Goal: Information Seeking & Learning: Learn about a topic

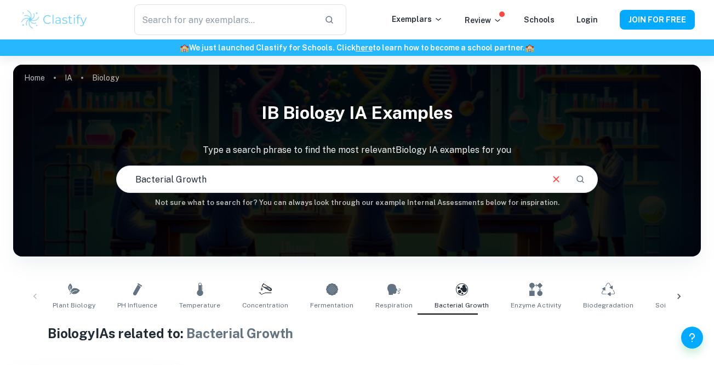
scroll to position [279, 0]
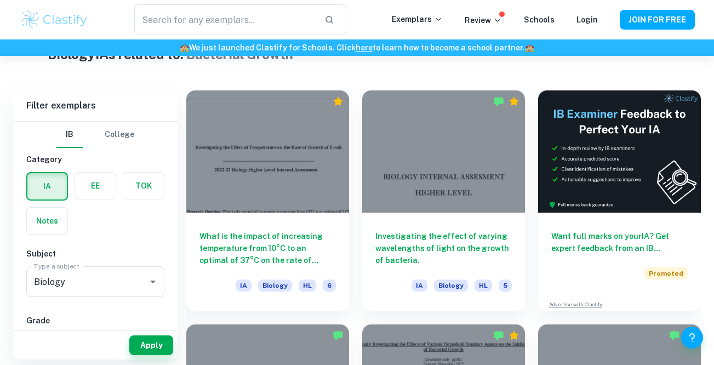
drag, startPoint x: 0, startPoint y: 0, endPoint x: 296, endPoint y: 254, distance: 389.6
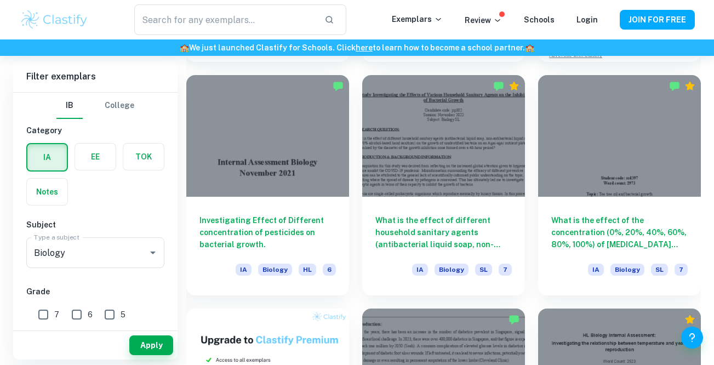
scroll to position [530, 0]
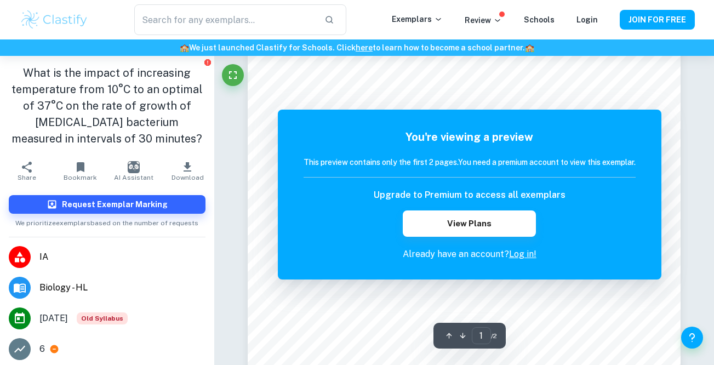
scroll to position [103, 0]
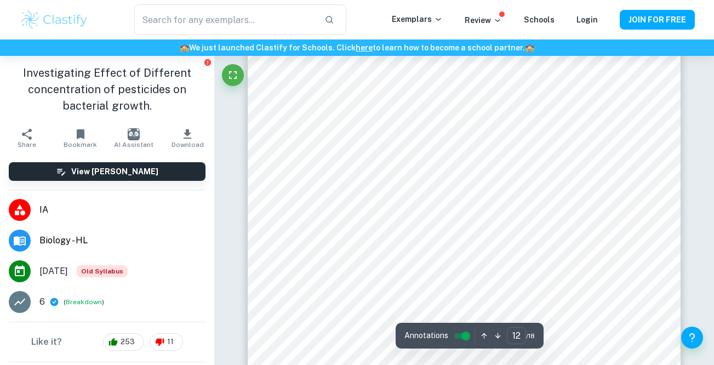
scroll to position [6710, 0]
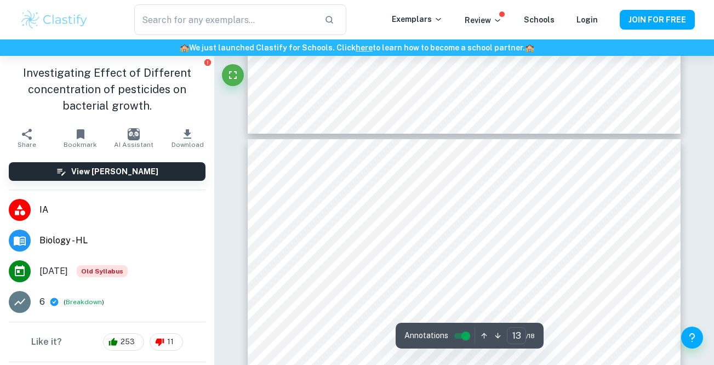
type input "14"
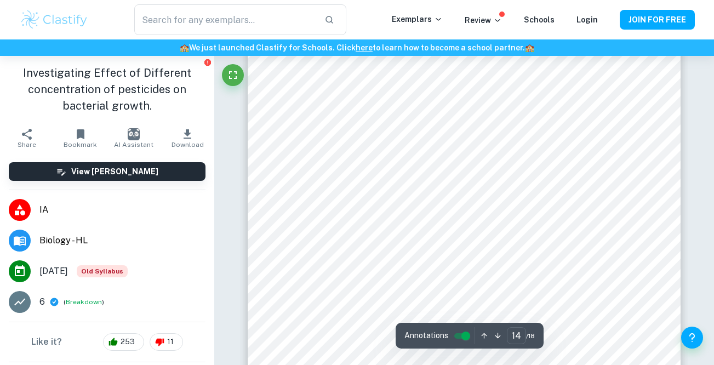
scroll to position [7682, 0]
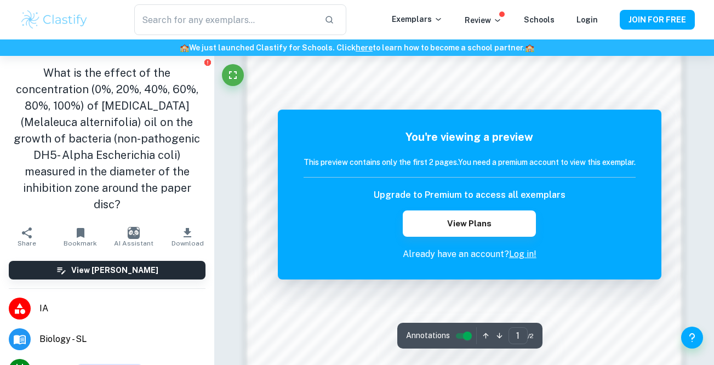
scroll to position [878, 0]
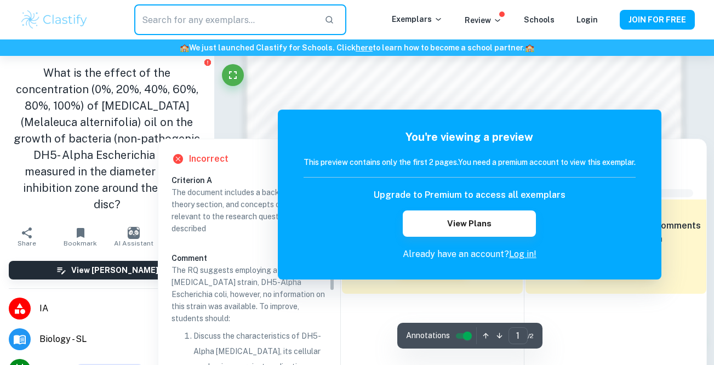
click at [210, 25] on input "text" at bounding box center [224, 19] width 181 height 31
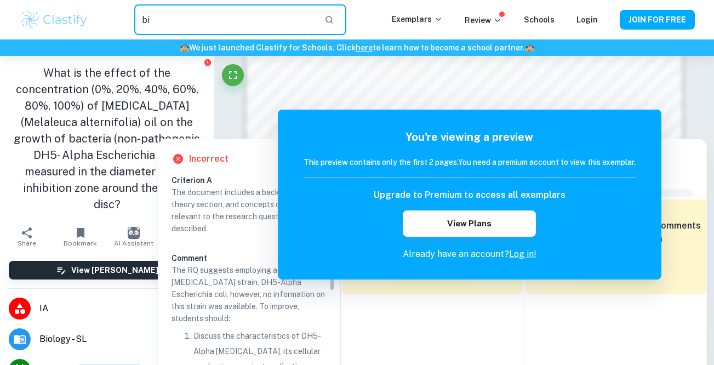
type input "b"
type input "stage 1 biology report"
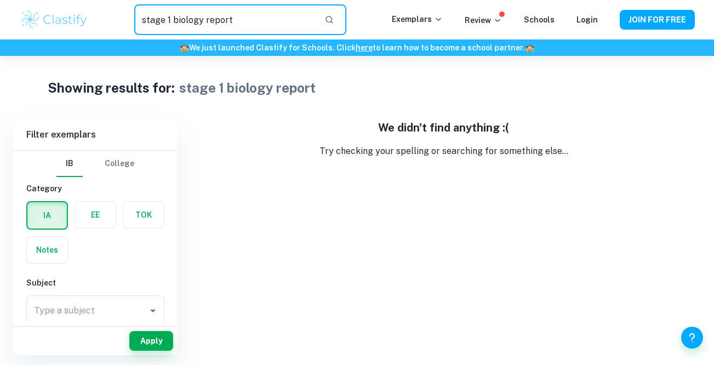
drag, startPoint x: 199, startPoint y: 19, endPoint x: 48, endPoint y: 3, distance: 151.6
click at [48, 3] on div "stage 1 biology report ​ Exemplars Review Schools Login JOIN FOR FREE" at bounding box center [357, 19] width 714 height 39
